Goal: Find specific page/section: Find specific page/section

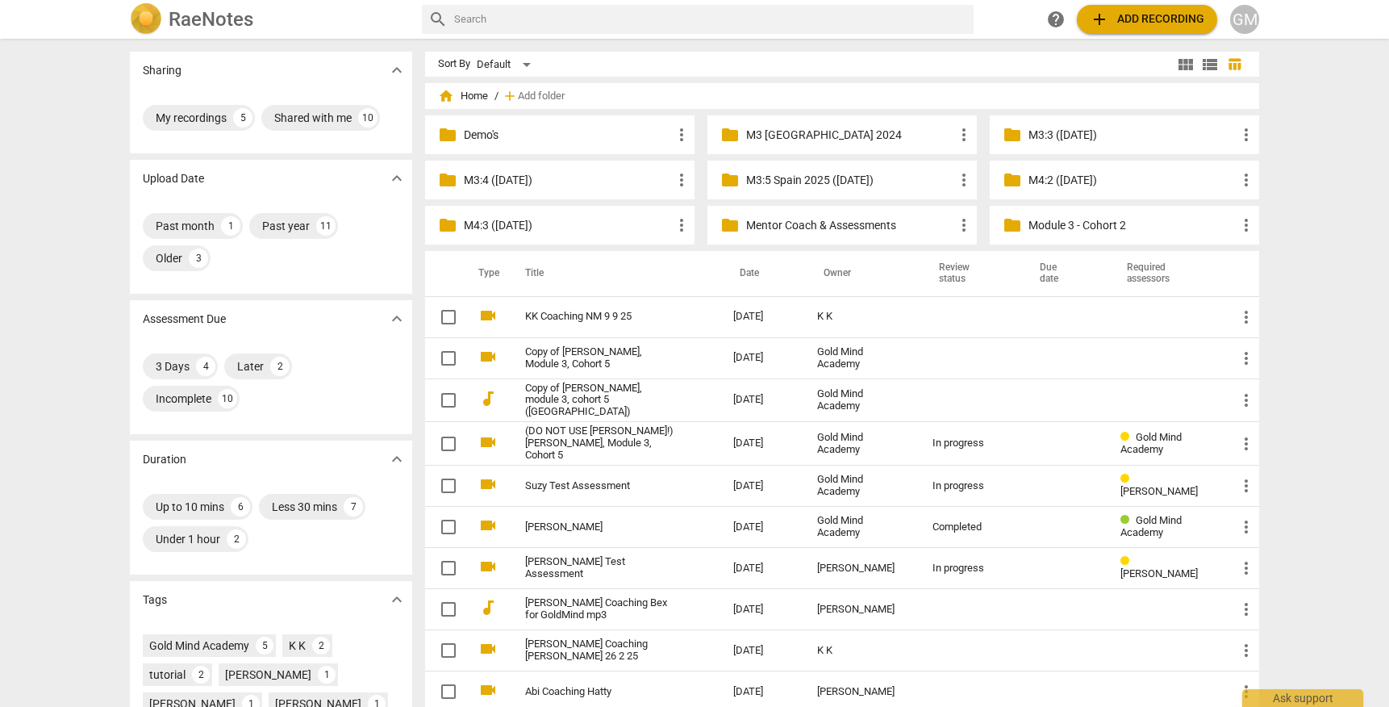
click at [874, 178] on p "M3:5 Spain 2025 ([DATE])" at bounding box center [850, 180] width 208 height 17
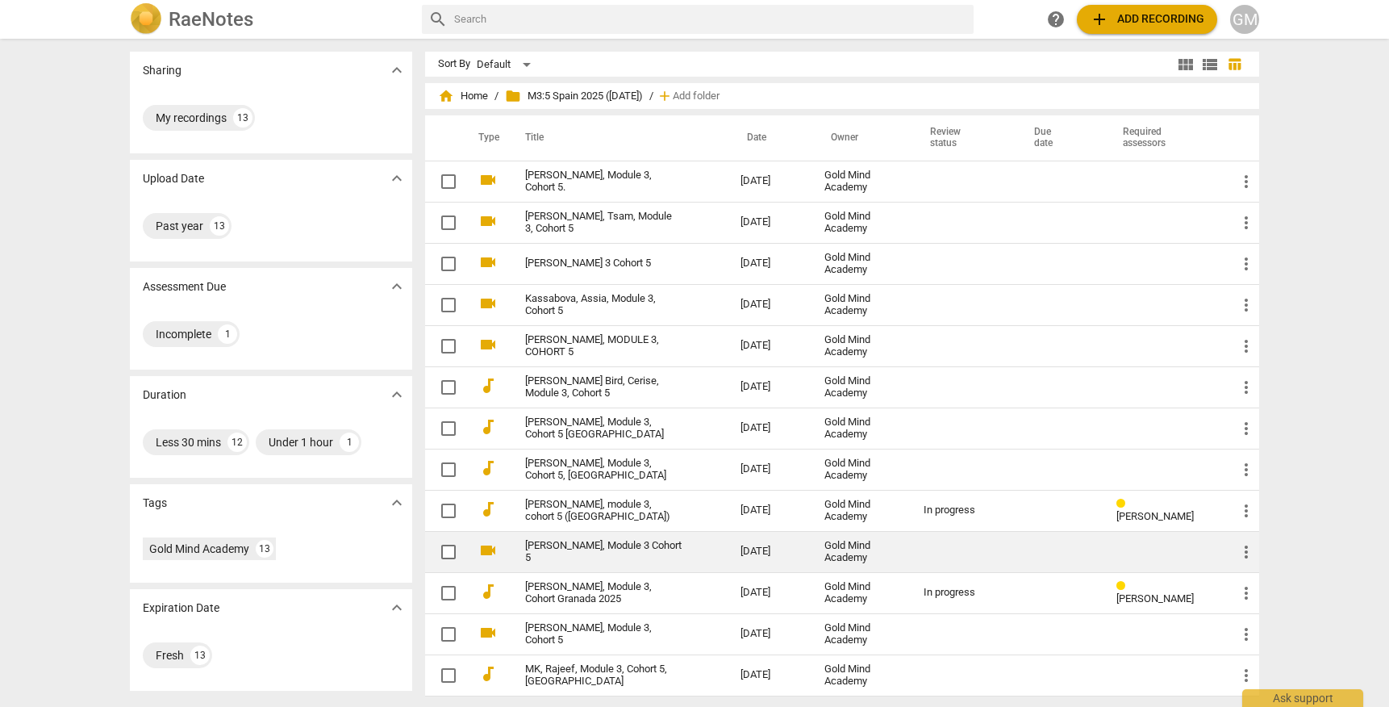
click at [619, 555] on link "[PERSON_NAME], Module 3 Cohort 5" at bounding box center [603, 552] width 157 height 24
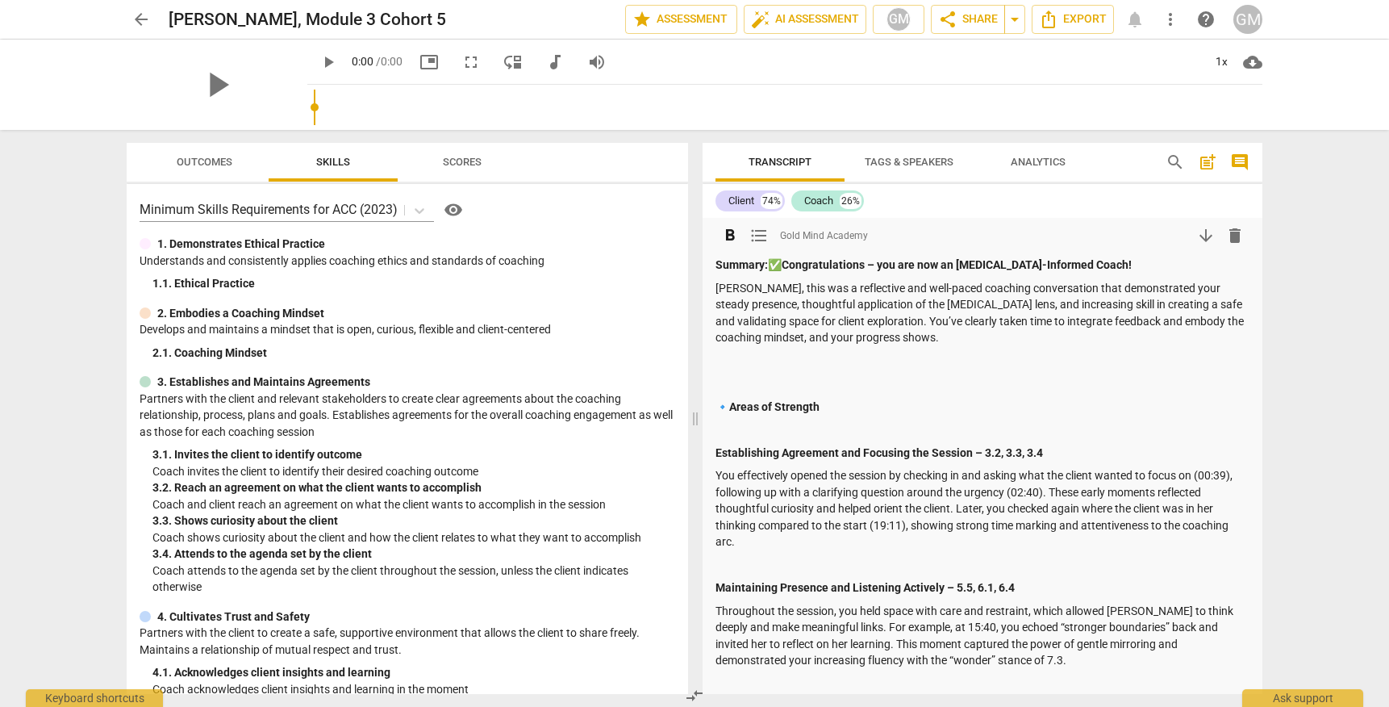
click at [718, 266] on strong "Summary:" at bounding box center [742, 264] width 52 height 13
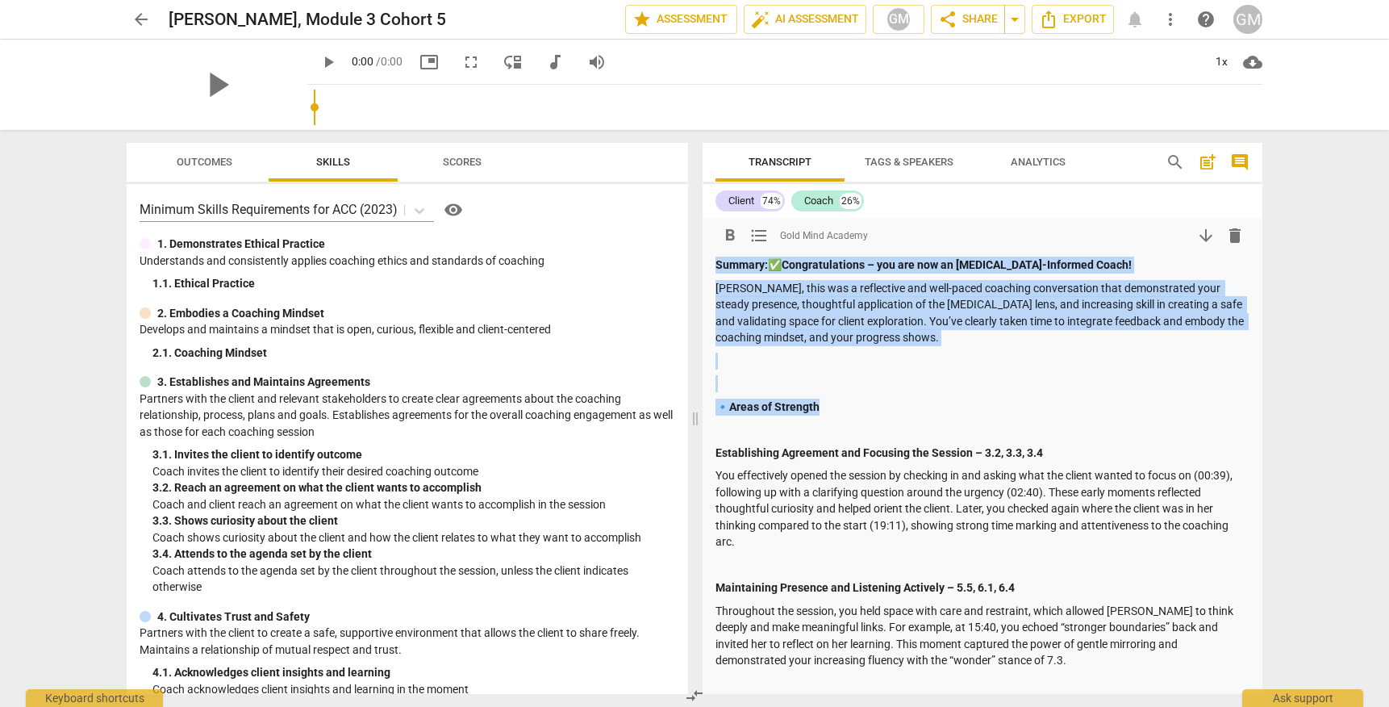
drag, startPoint x: 718, startPoint y: 267, endPoint x: 929, endPoint y: 411, distance: 255.6
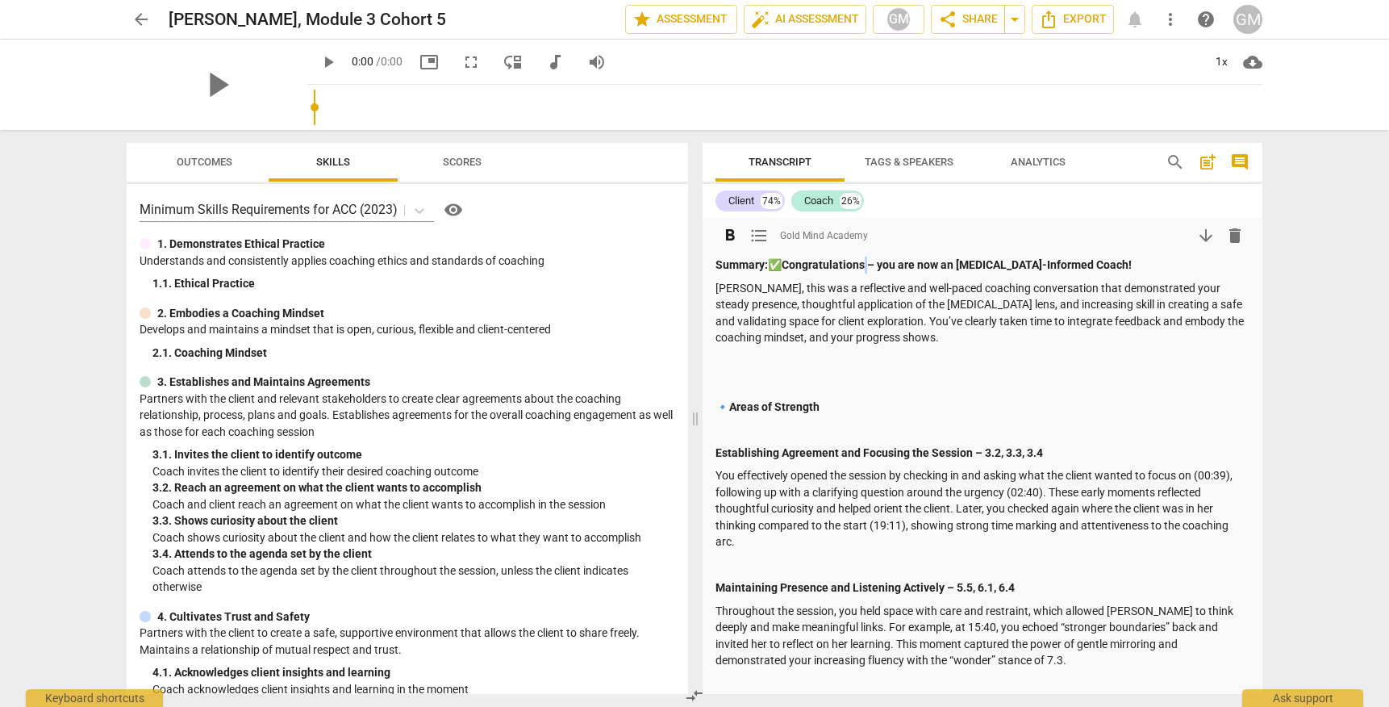
drag, startPoint x: 875, startPoint y: 263, endPoint x: 836, endPoint y: 267, distance: 38.9
click at [874, 263] on strong "Congratulations – you are now an [MEDICAL_DATA]-Informed Coach!" at bounding box center [957, 264] width 350 height 13
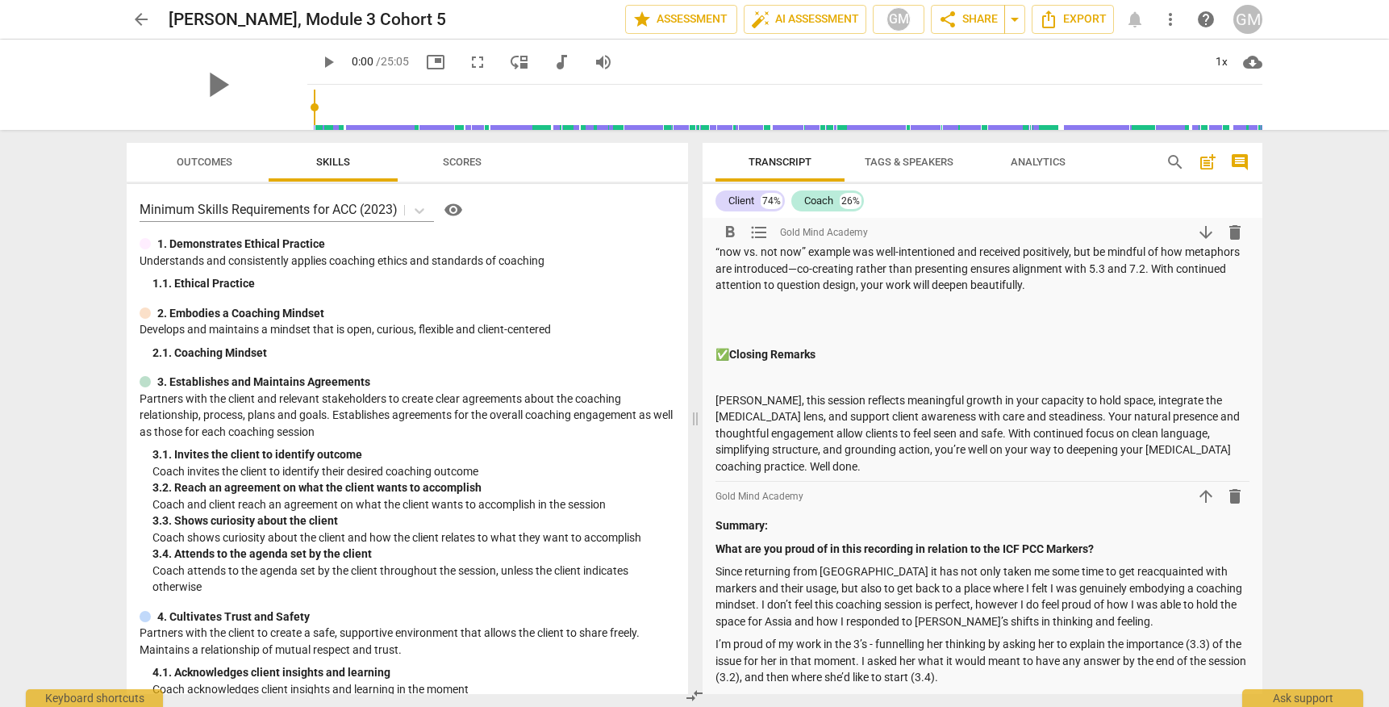
drag, startPoint x: 775, startPoint y: 269, endPoint x: 746, endPoint y: 453, distance: 186.1
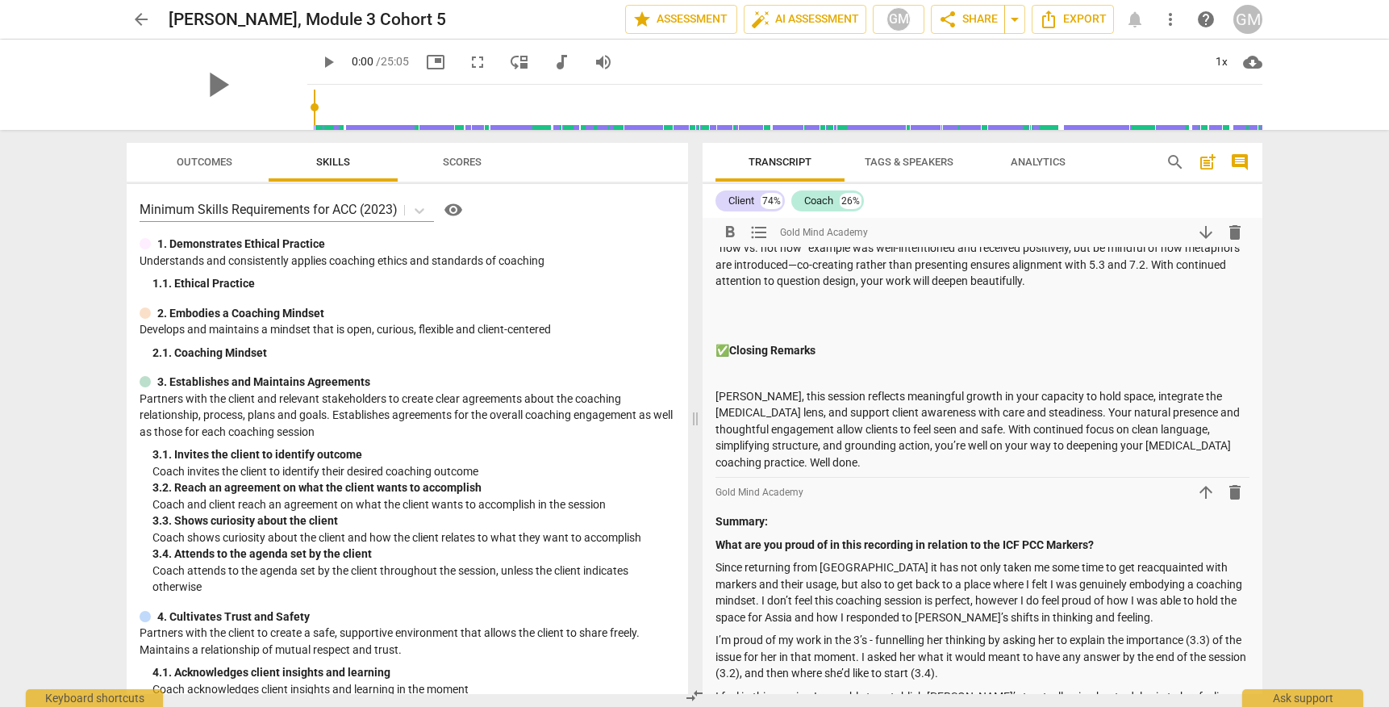
copy div "✅ Loremipsumdolor – sit ame con ad ELIT-Seddoeiu Tempo! Inci, utla etd m aliqua…"
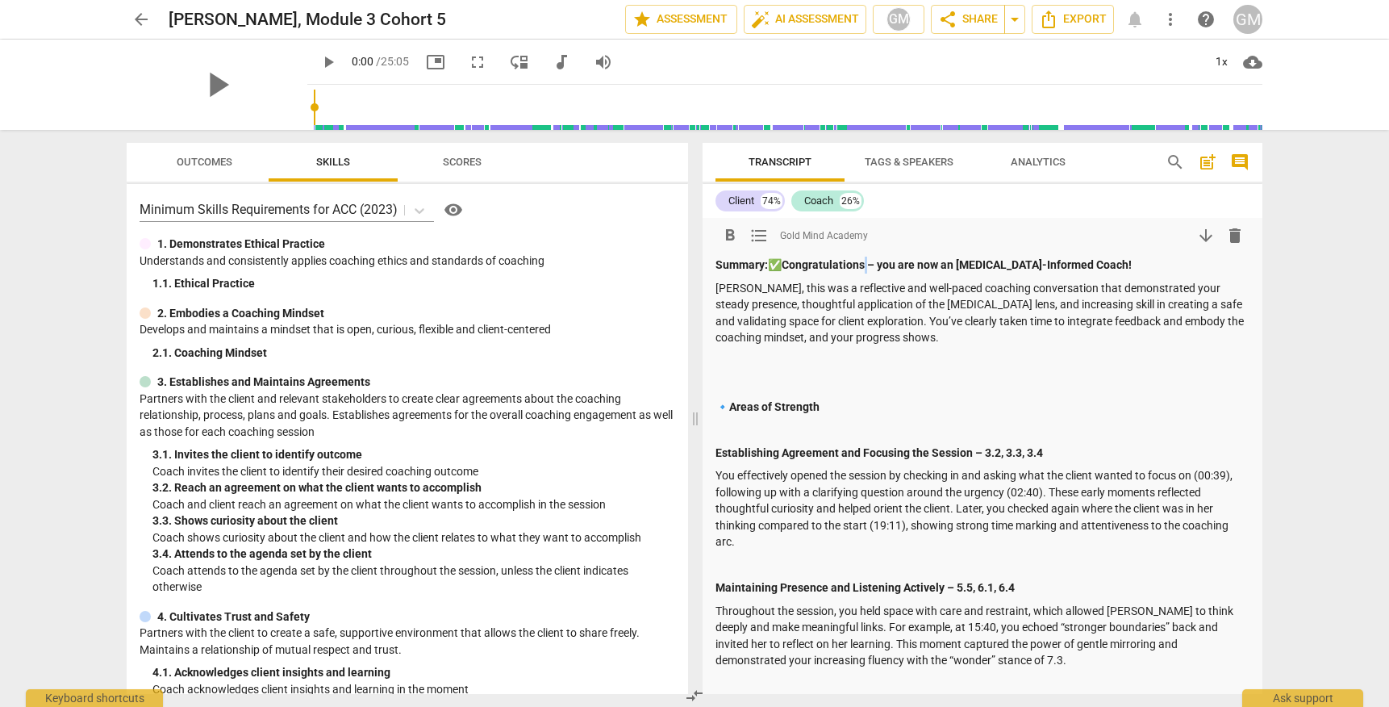
scroll to position [0, 0]
copy div "✅ Loremipsumdolor – sit ame con ad ELIT-Seddoeiu Tempo! Inci, utla etd m aliqua…"
